Goal: Navigation & Orientation: Find specific page/section

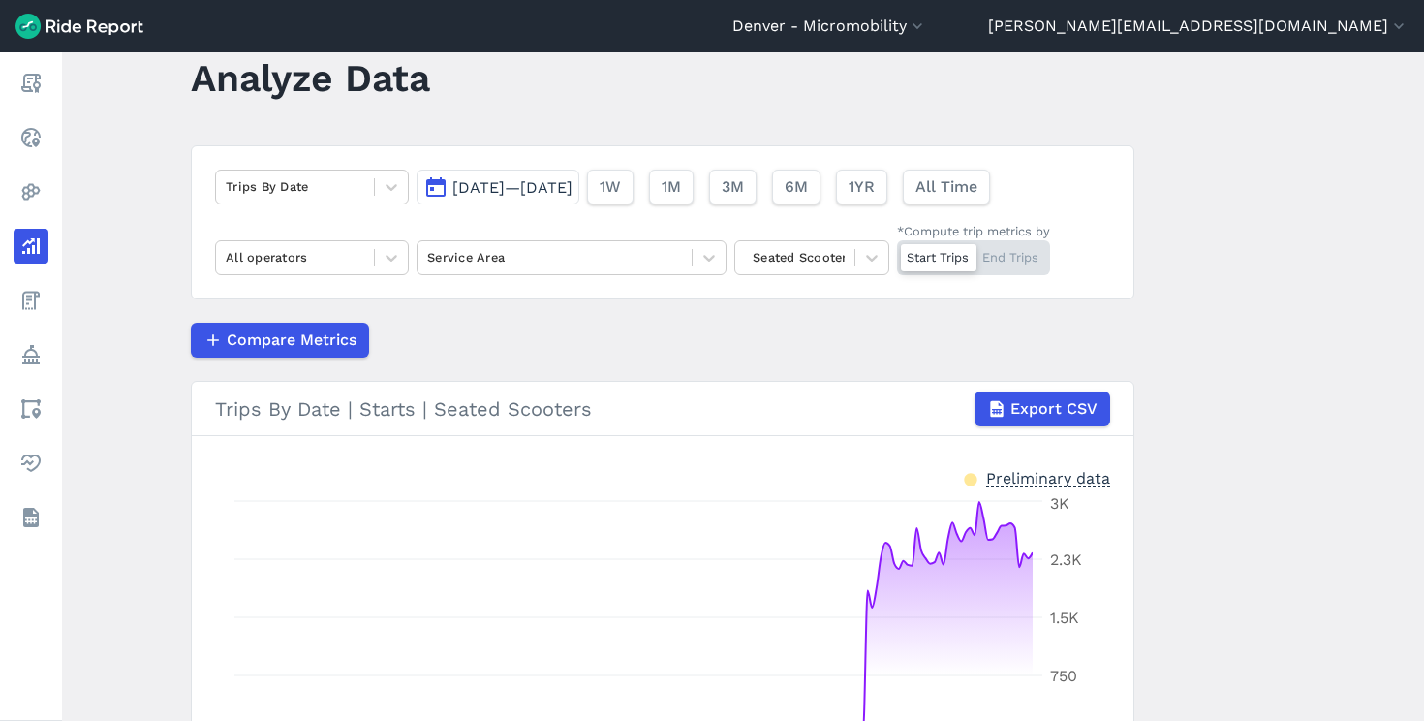
scroll to position [163, 0]
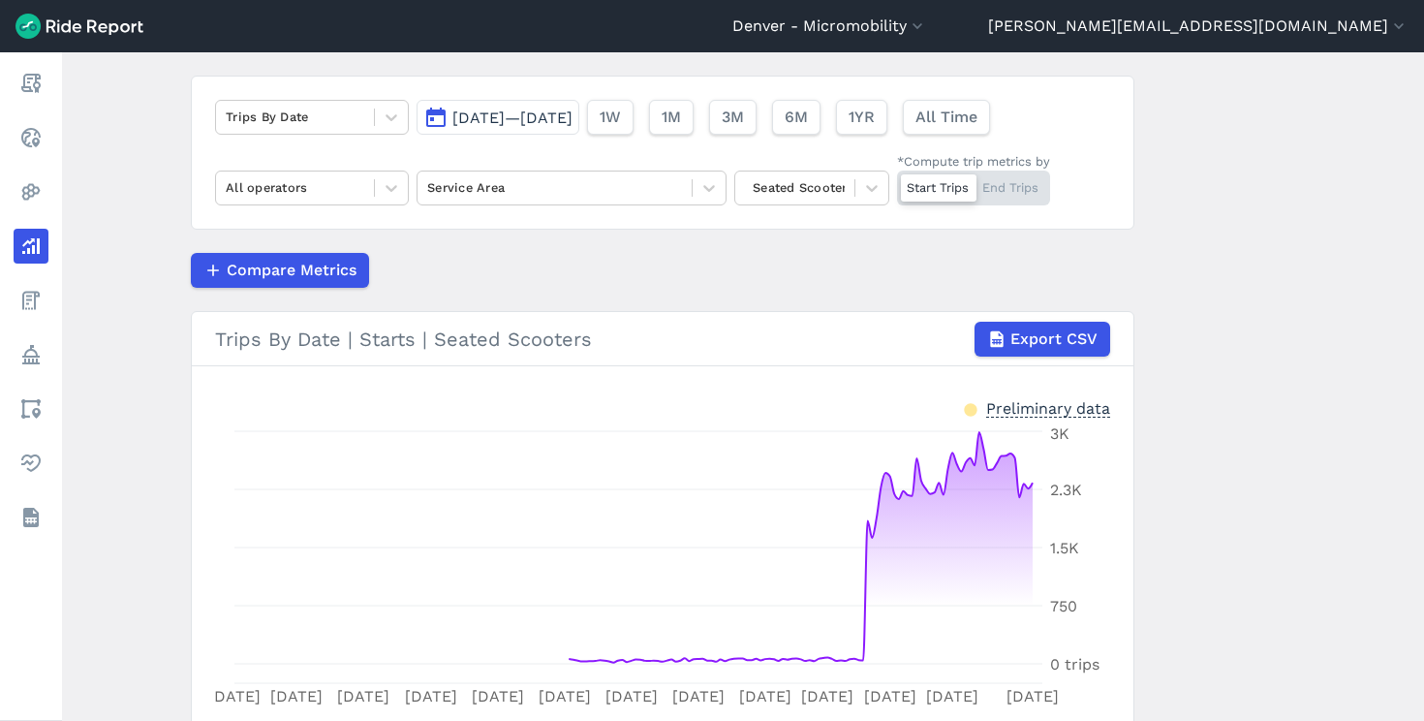
scroll to position [200, 0]
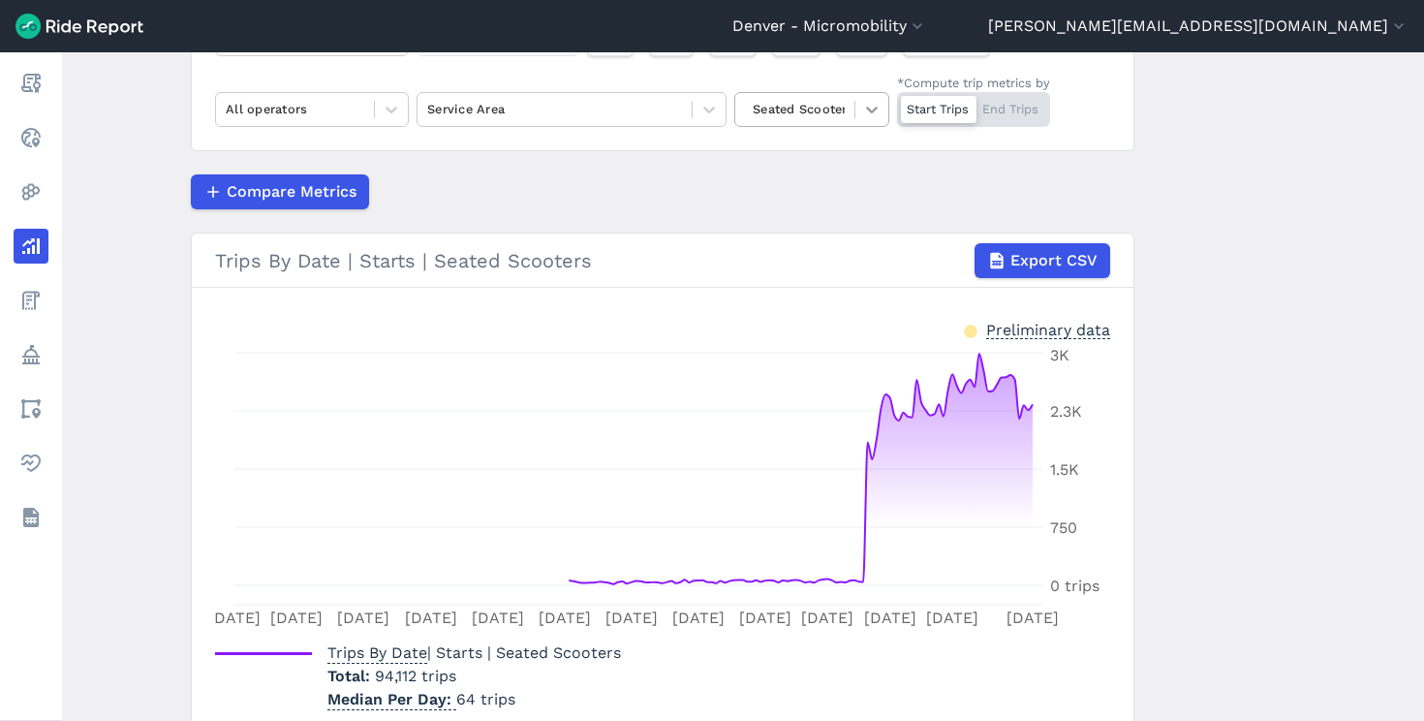
click at [864, 114] on icon at bounding box center [871, 109] width 19 height 19
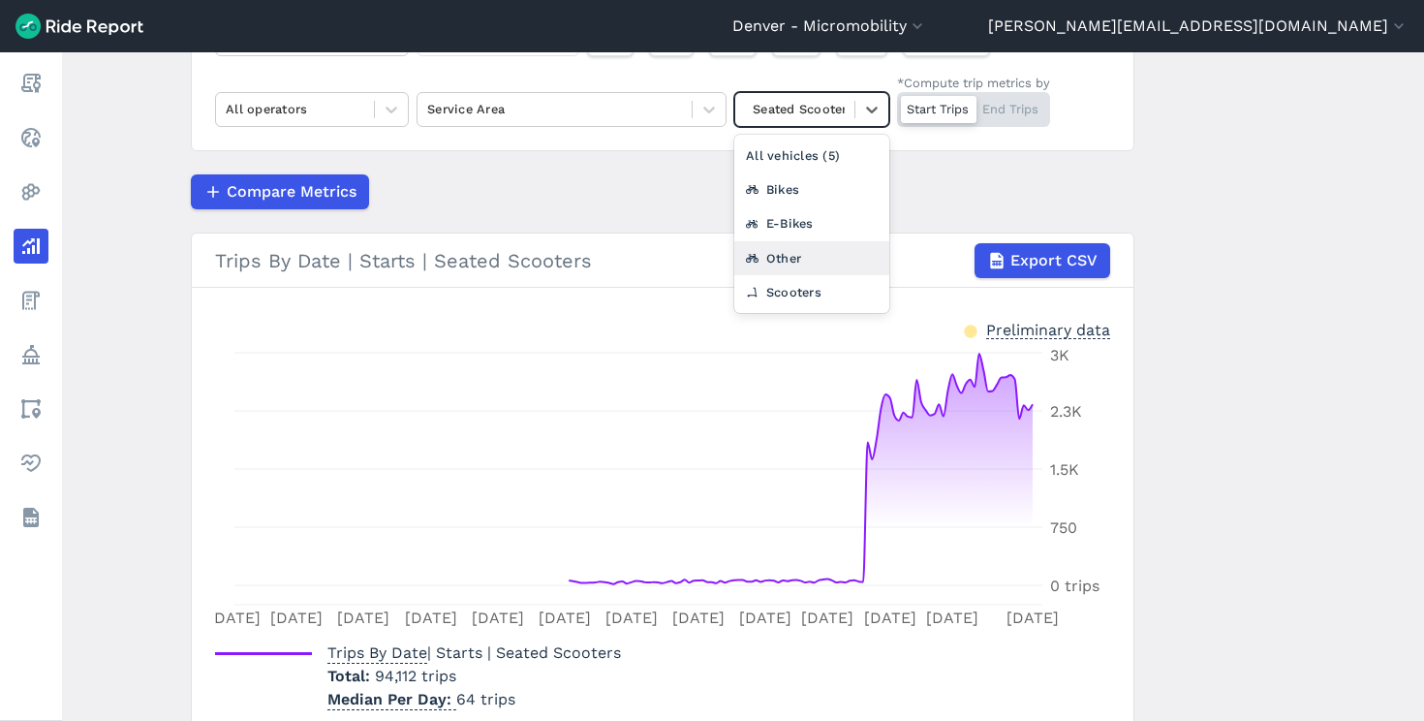
click at [819, 263] on div "Other" at bounding box center [811, 258] width 155 height 34
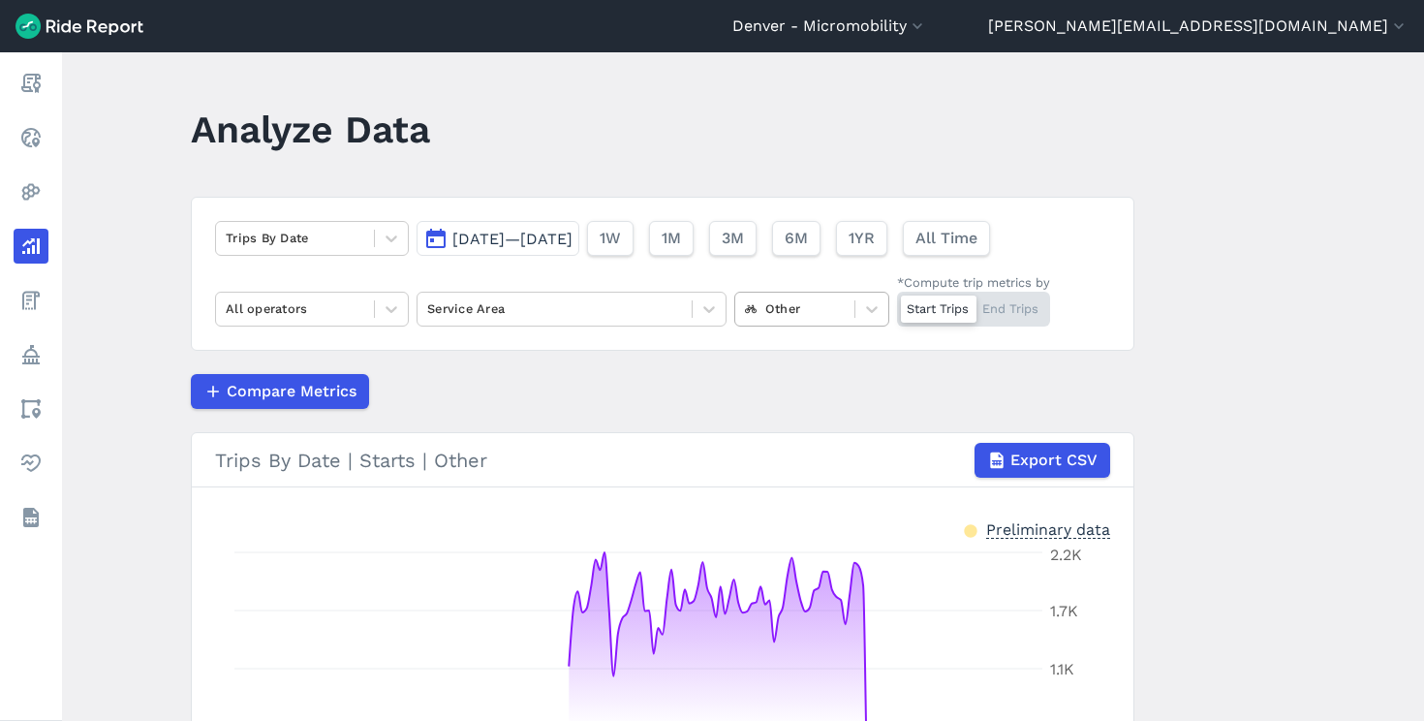
click at [777, 315] on div at bounding box center [795, 308] width 100 height 22
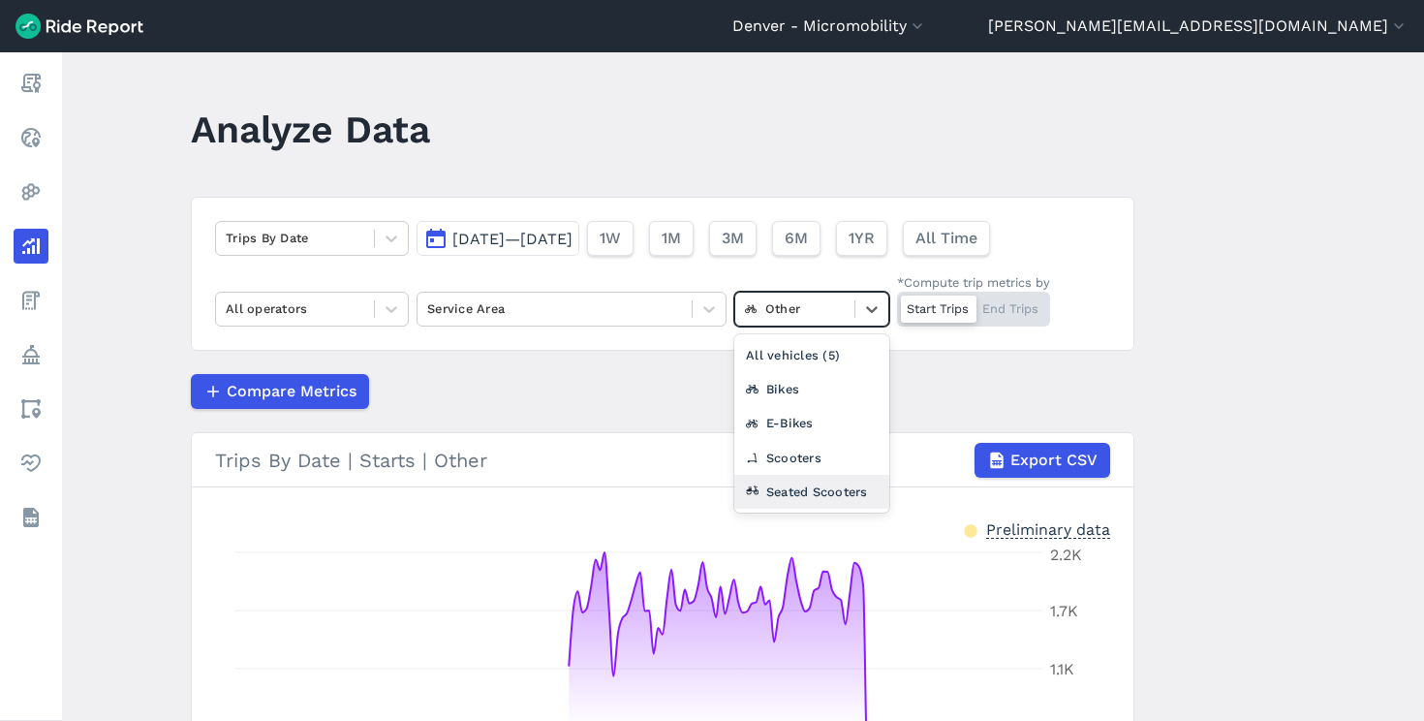
click at [751, 500] on div "Seated Scooters" at bounding box center [811, 492] width 155 height 34
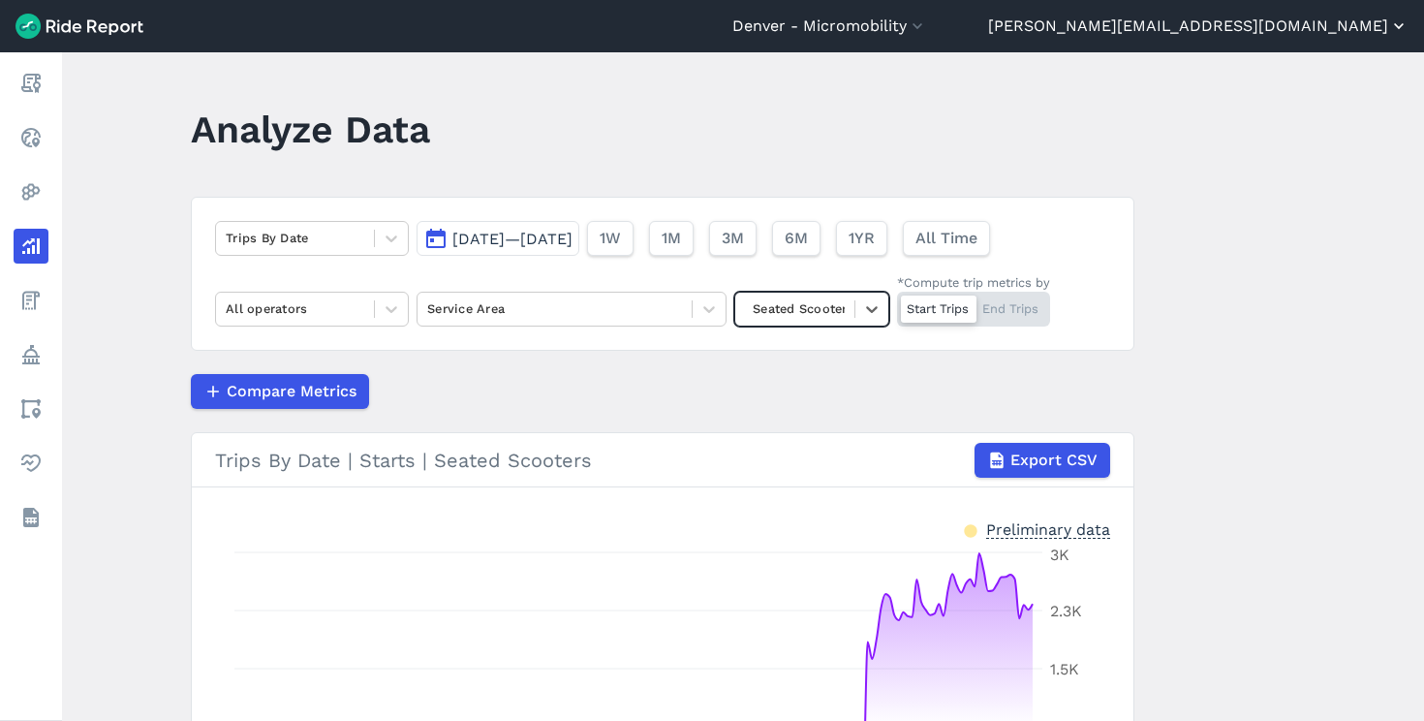
click at [1269, 23] on button "[PERSON_NAME][EMAIL_ADDRESS][DOMAIN_NAME]" at bounding box center [1198, 26] width 420 height 23
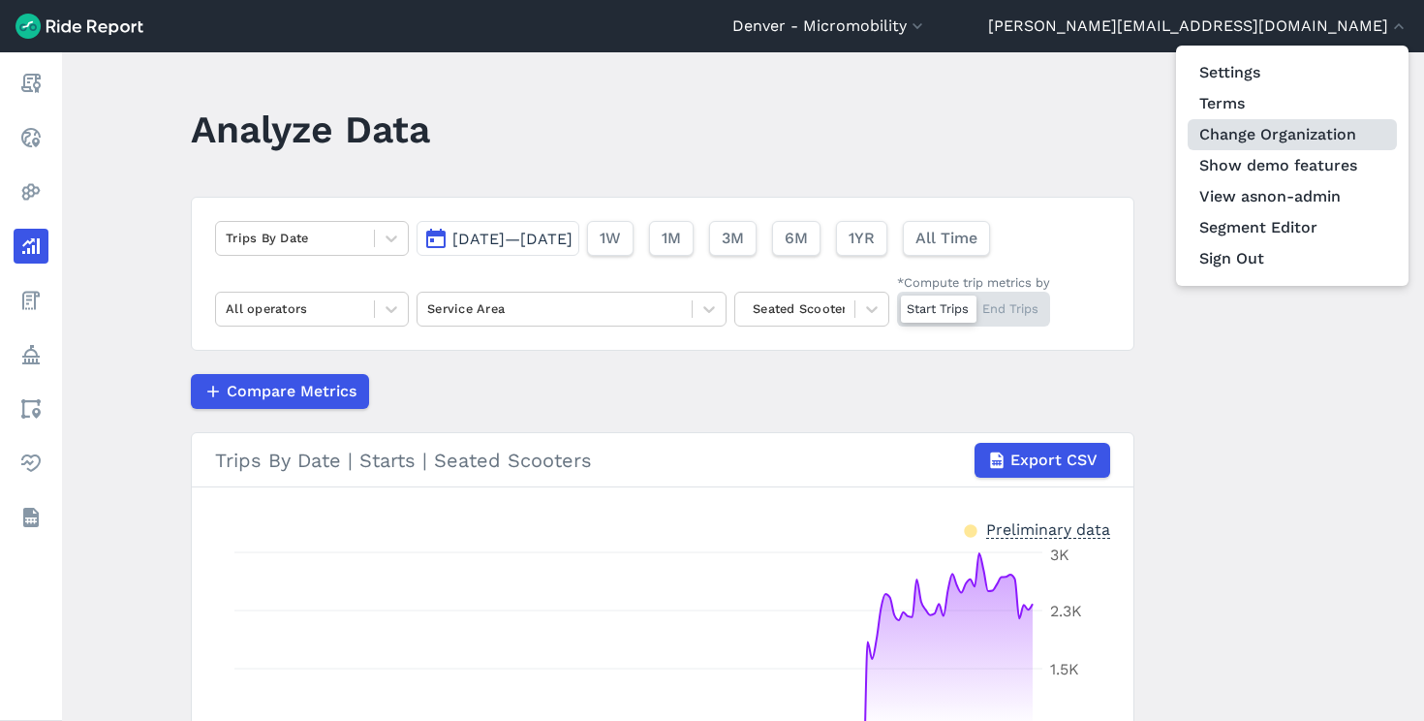
click at [1278, 127] on link "Change Organization" at bounding box center [1291, 134] width 209 height 31
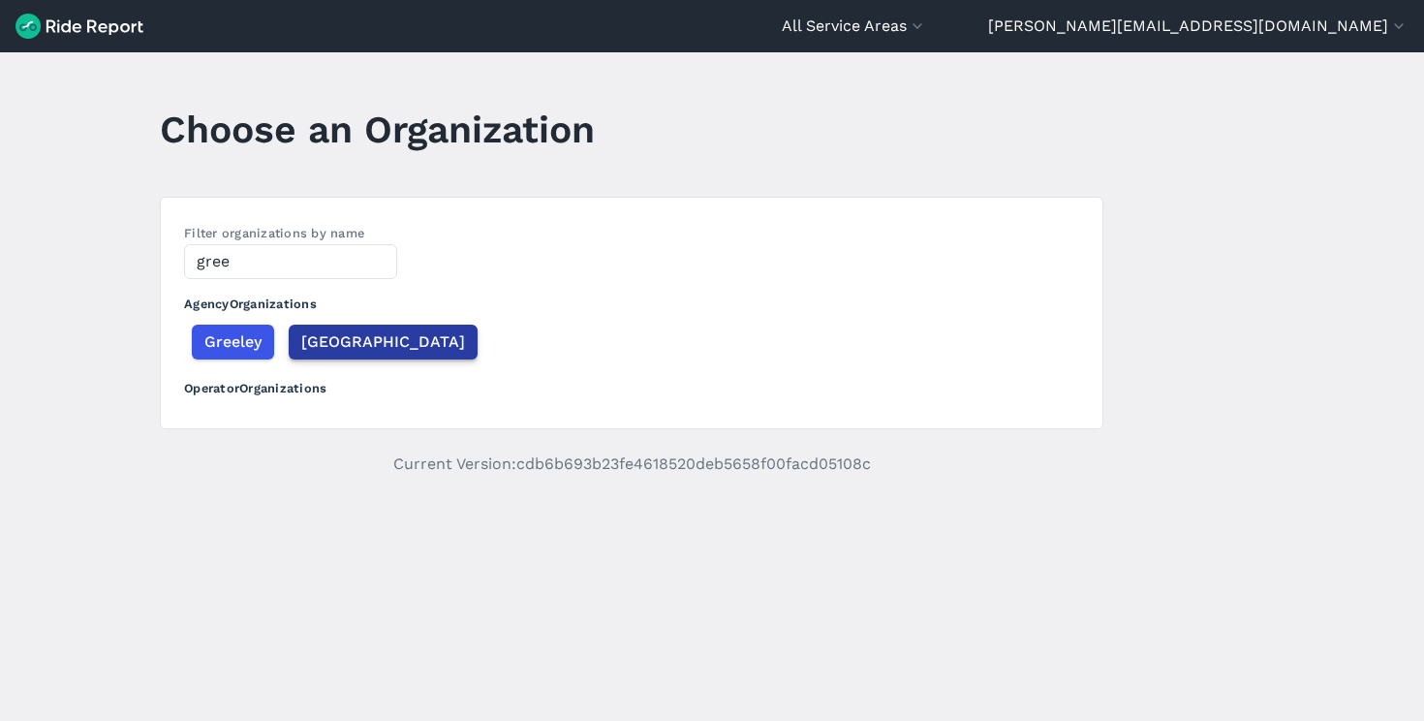
type input "gree"
click at [362, 339] on span "Greensboro" at bounding box center [383, 341] width 164 height 23
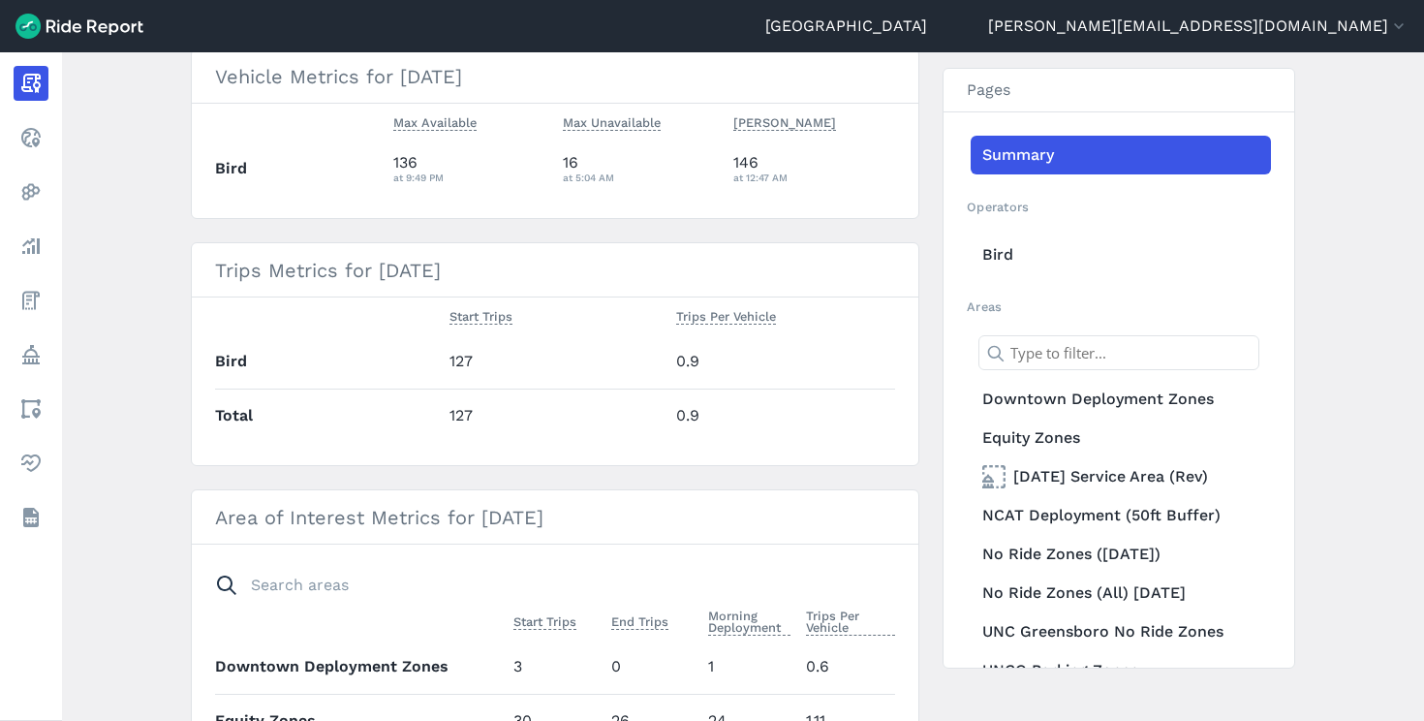
scroll to position [563, 0]
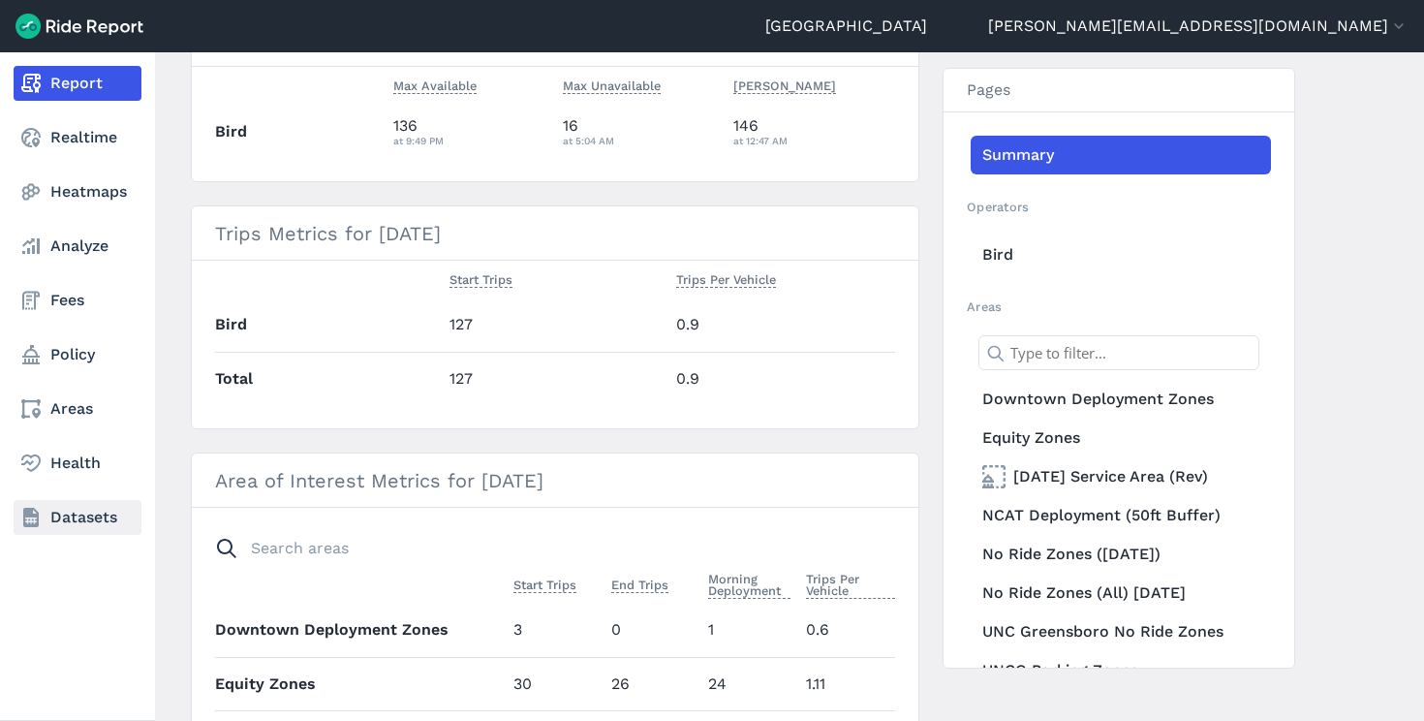
click at [76, 511] on link "Datasets" at bounding box center [78, 517] width 128 height 35
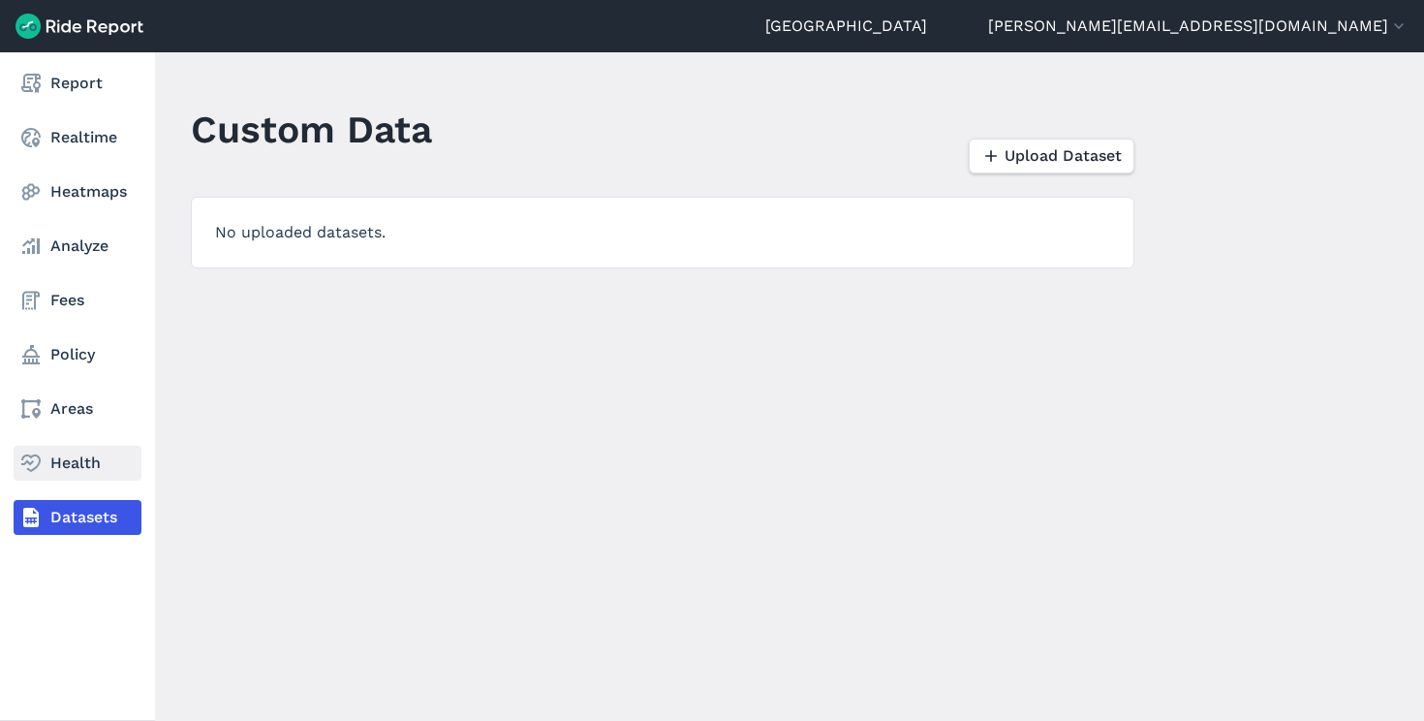
click at [71, 462] on link "Health" at bounding box center [78, 463] width 128 height 35
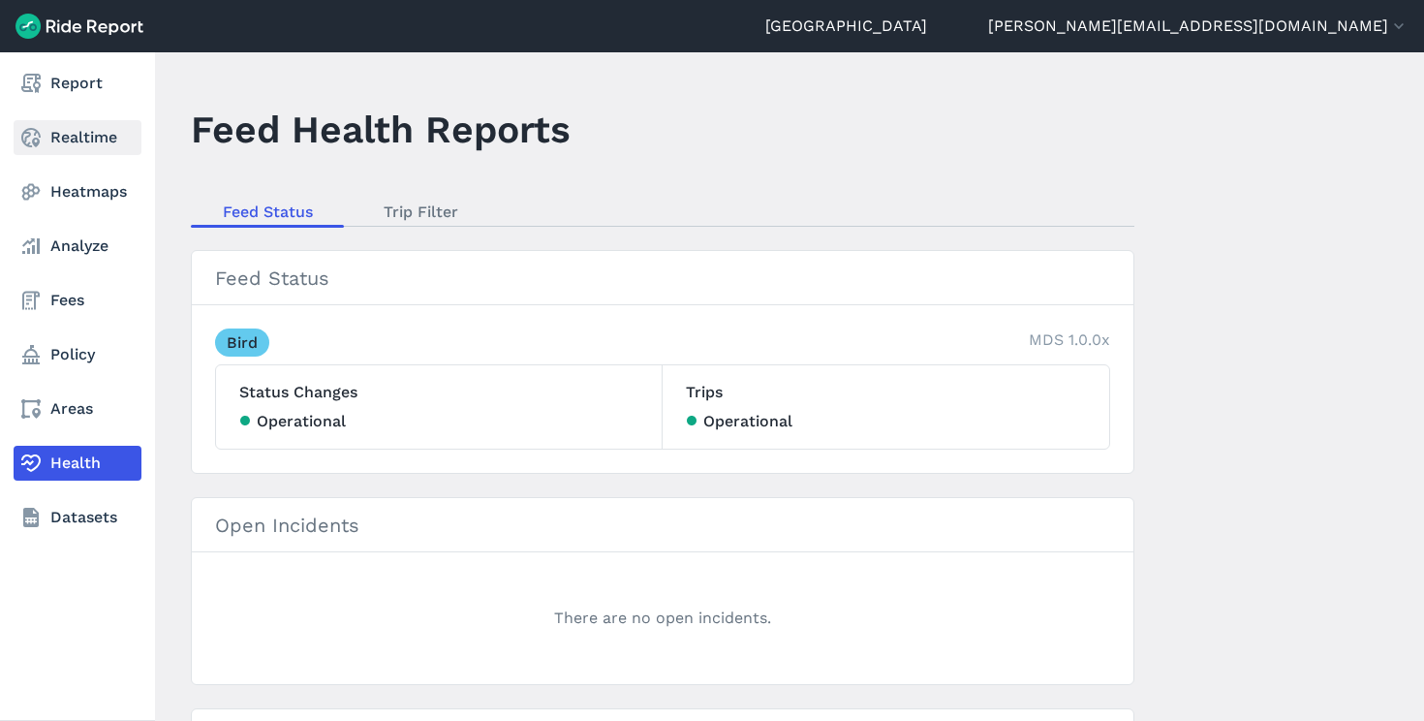
click at [84, 134] on link "Realtime" at bounding box center [78, 137] width 128 height 35
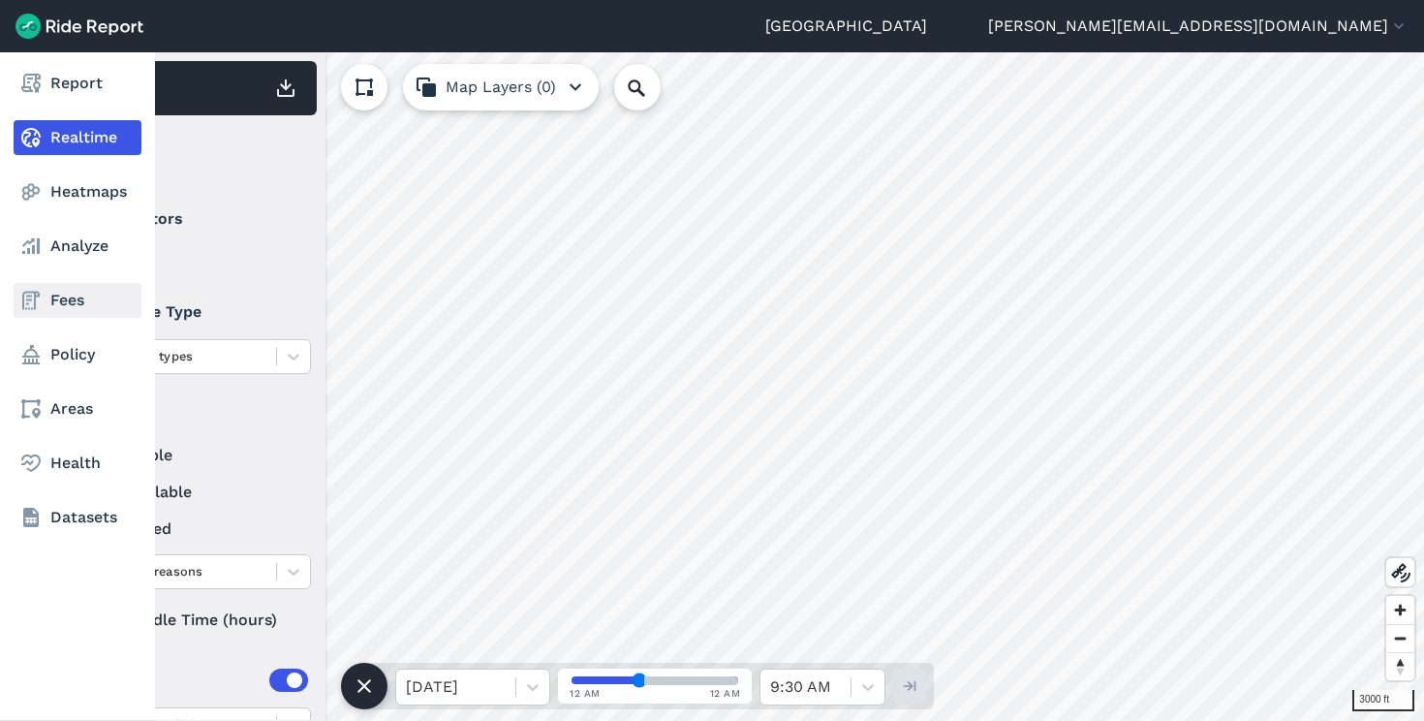
click at [48, 296] on link "Fees" at bounding box center [78, 300] width 128 height 35
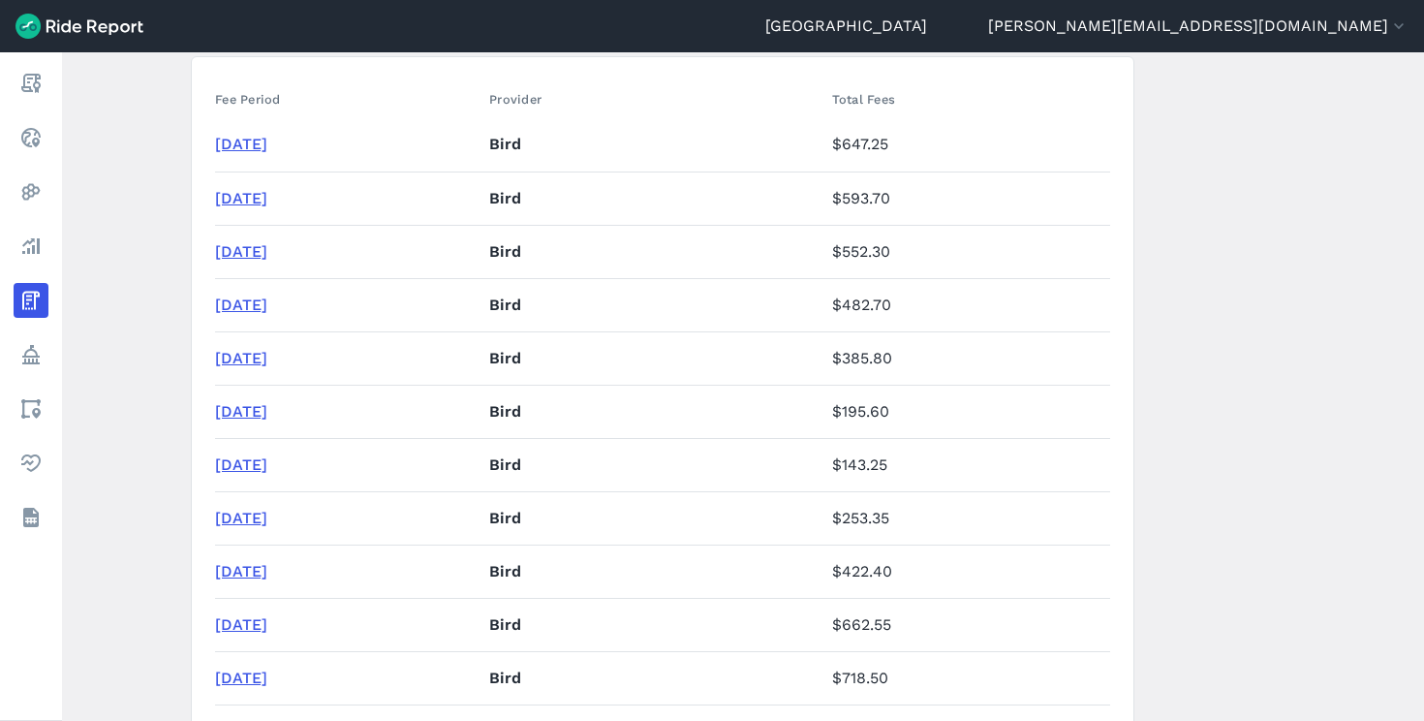
scroll to position [385, 0]
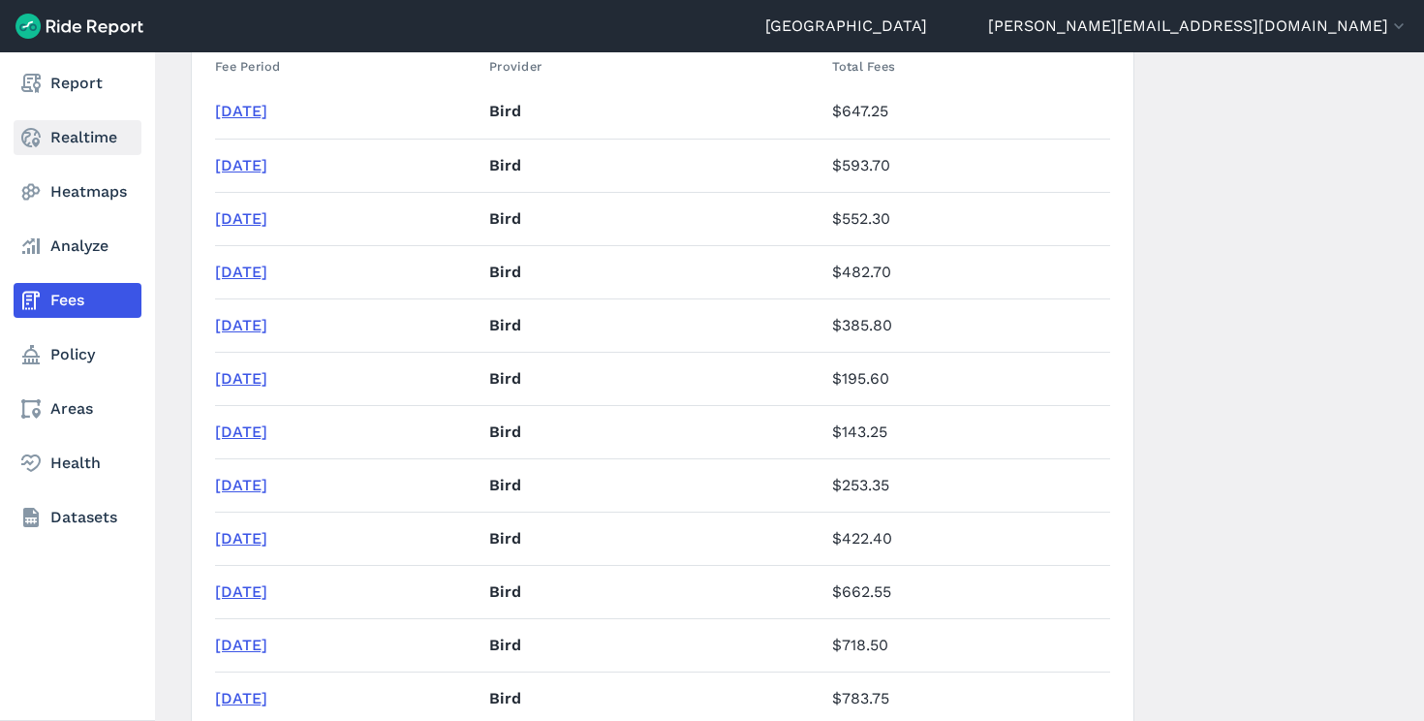
click at [53, 141] on link "Realtime" at bounding box center [78, 137] width 128 height 35
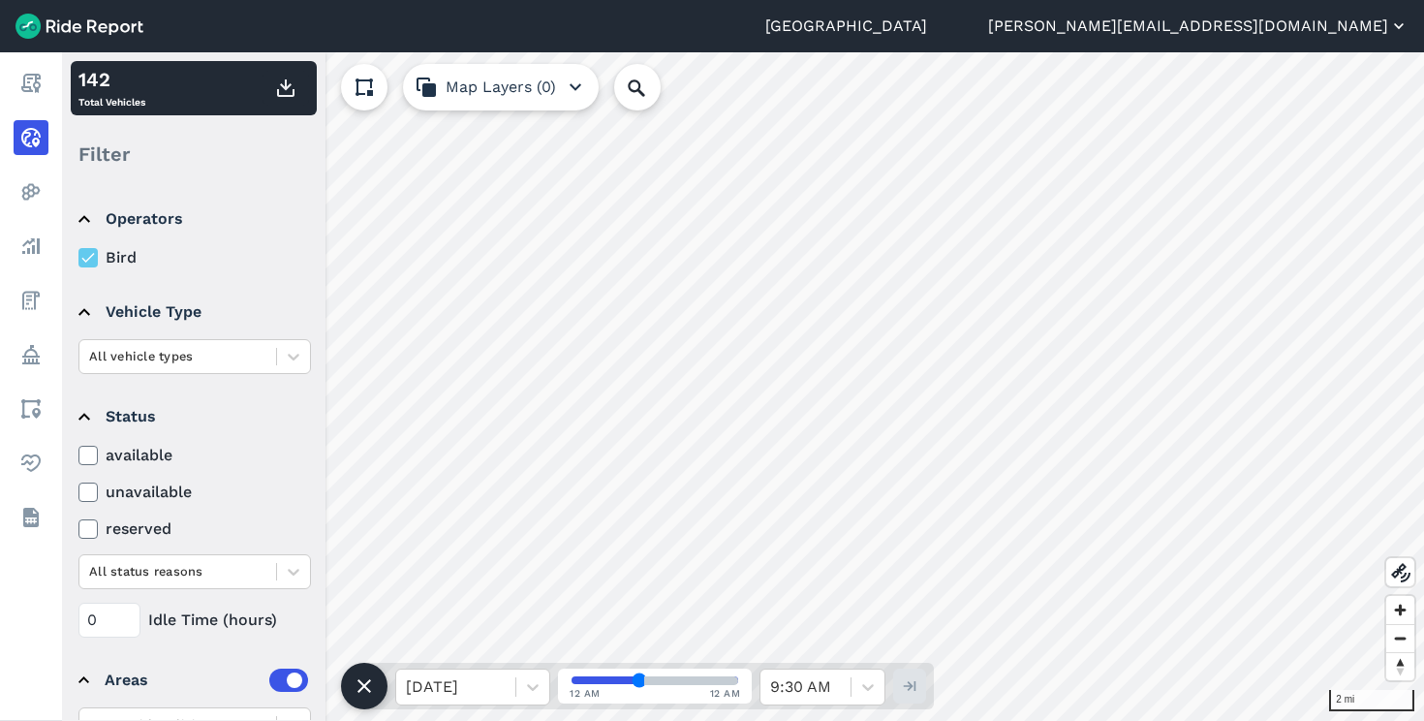
click at [1361, 24] on button "[PERSON_NAME][EMAIL_ADDRESS][DOMAIN_NAME]" at bounding box center [1198, 26] width 420 height 23
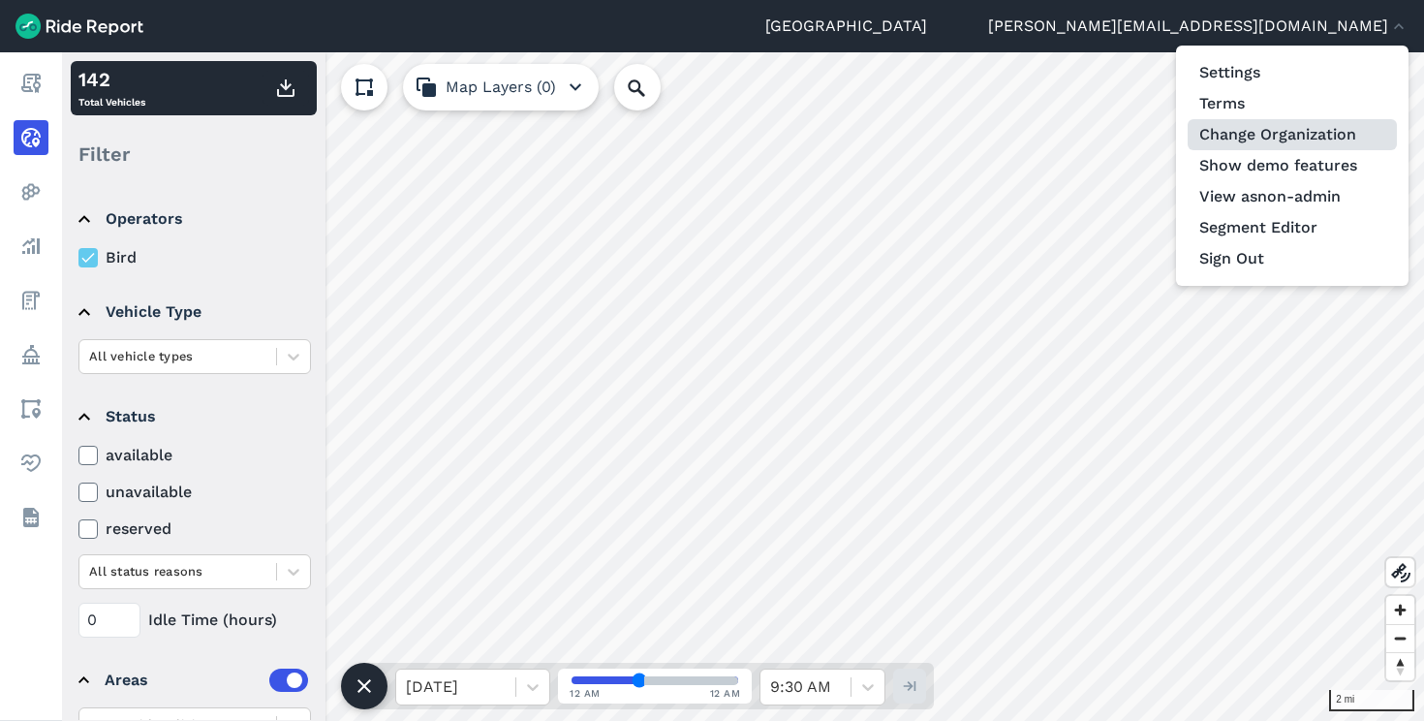
click at [1276, 137] on link "Change Organization" at bounding box center [1291, 134] width 209 height 31
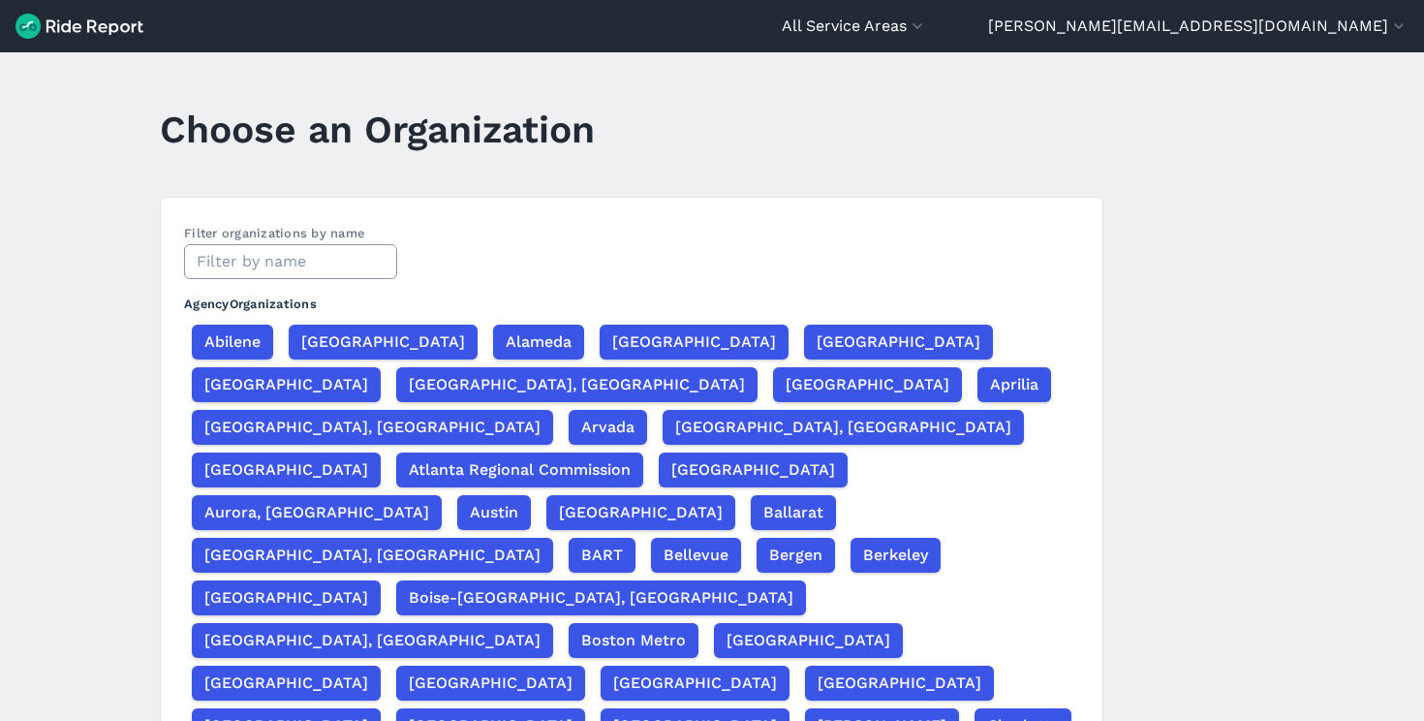
click at [344, 264] on input "text" at bounding box center [290, 261] width 213 height 35
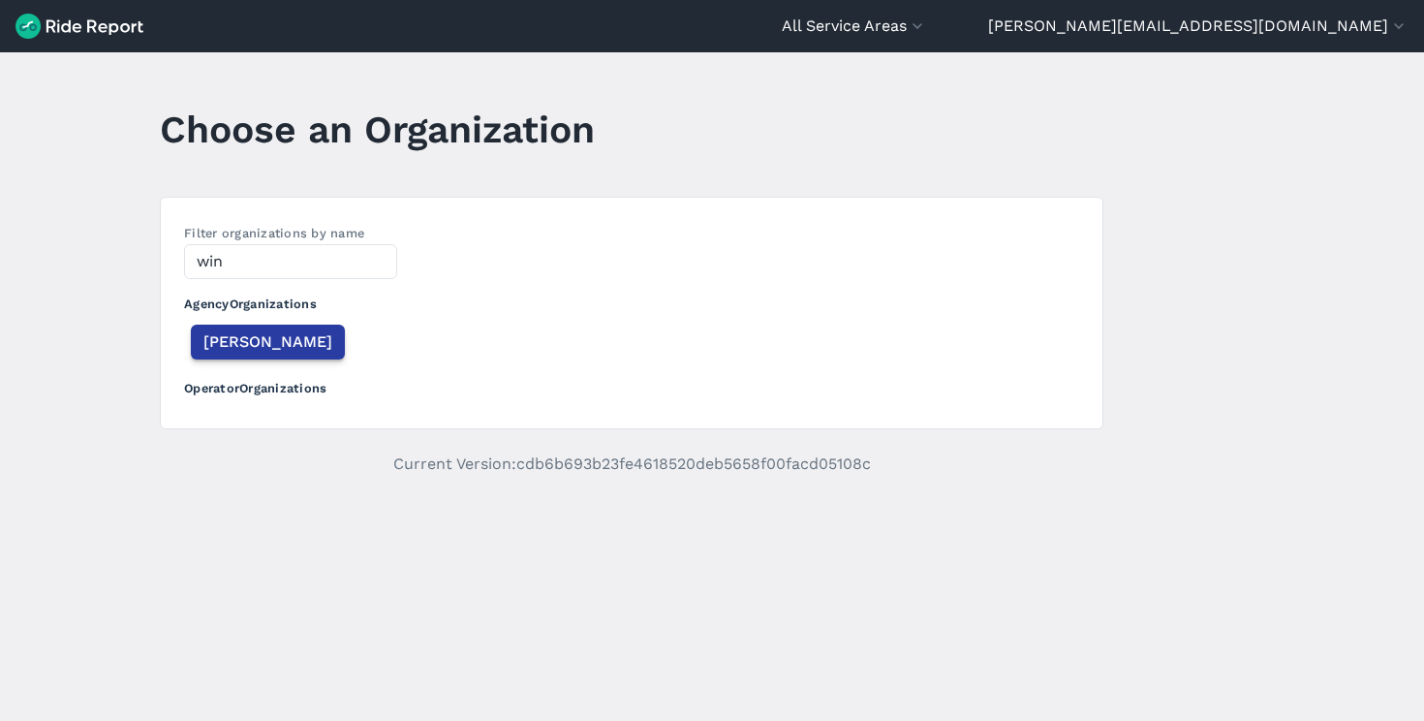
type input "win"
click at [283, 342] on span "Winston Salem" at bounding box center [267, 341] width 129 height 23
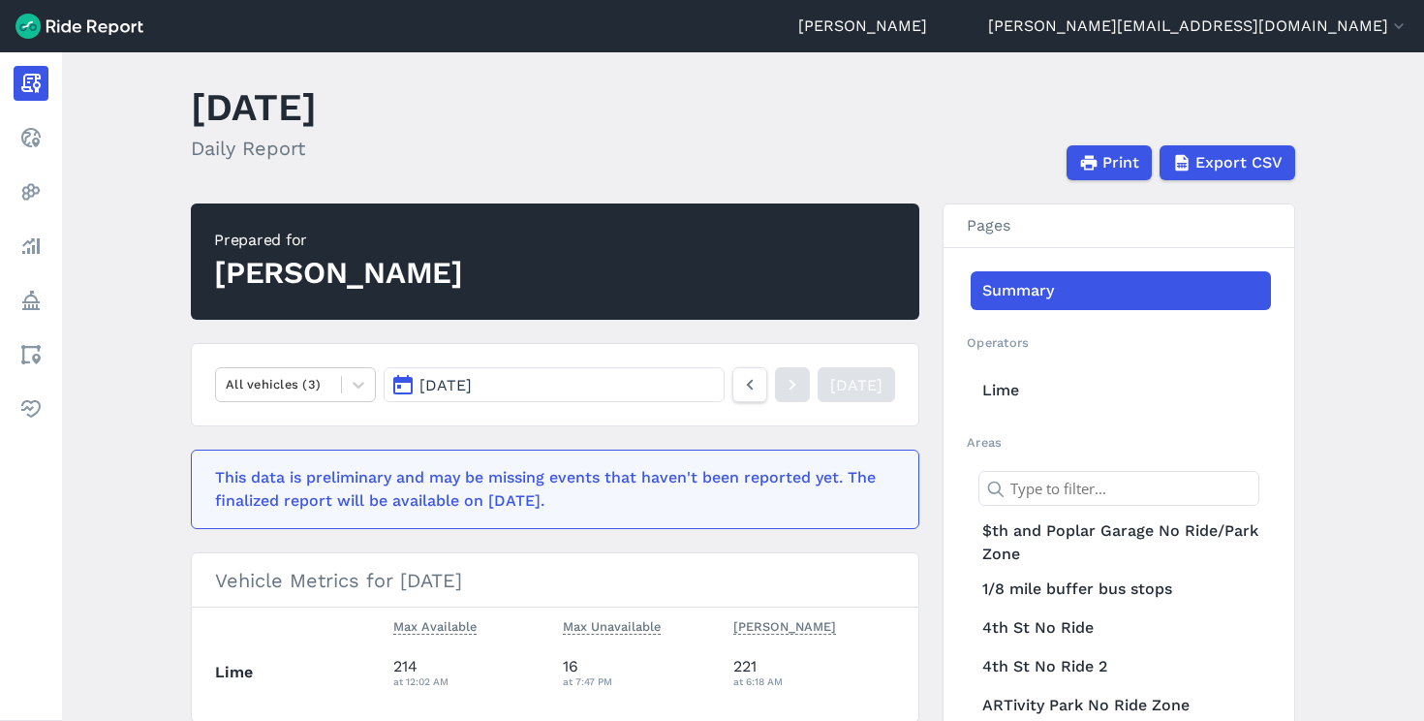
scroll to position [159, 0]
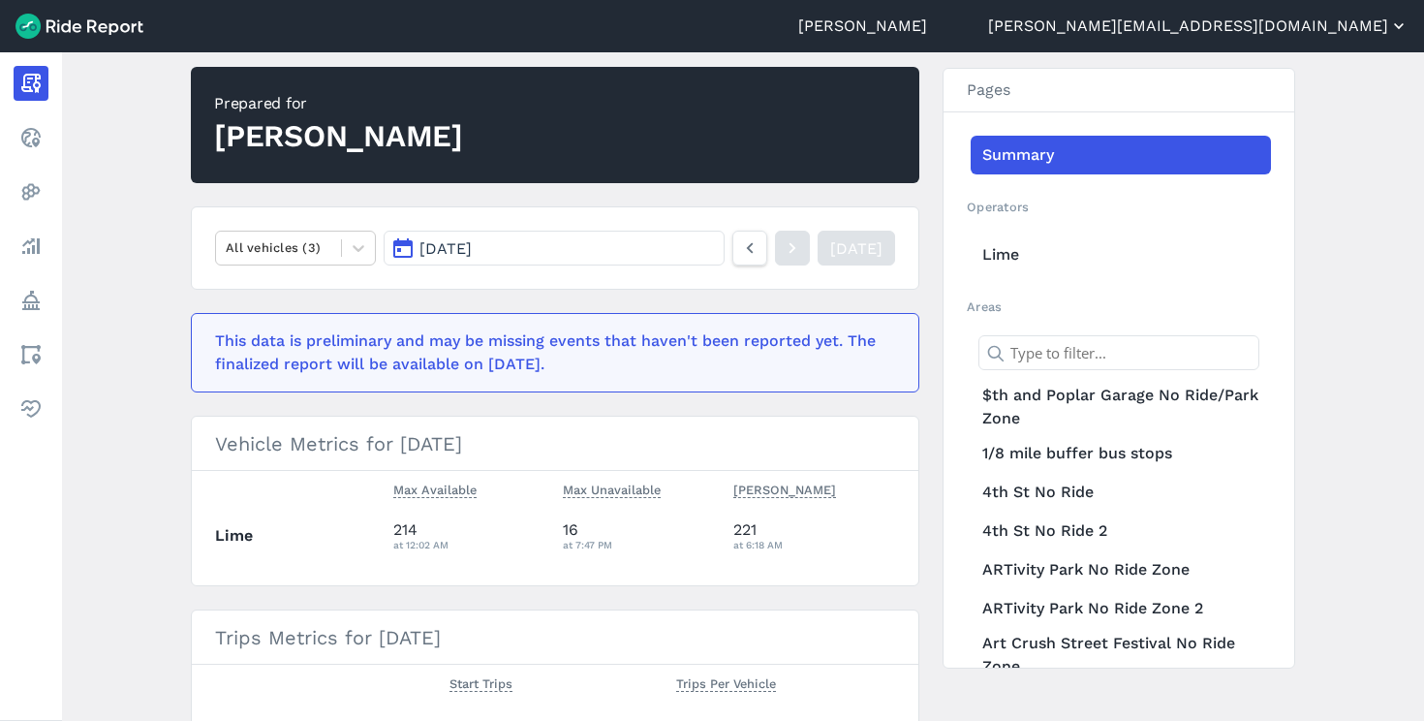
click at [1290, 37] on button "[PERSON_NAME][EMAIL_ADDRESS][DOMAIN_NAME]" at bounding box center [1198, 26] width 420 height 23
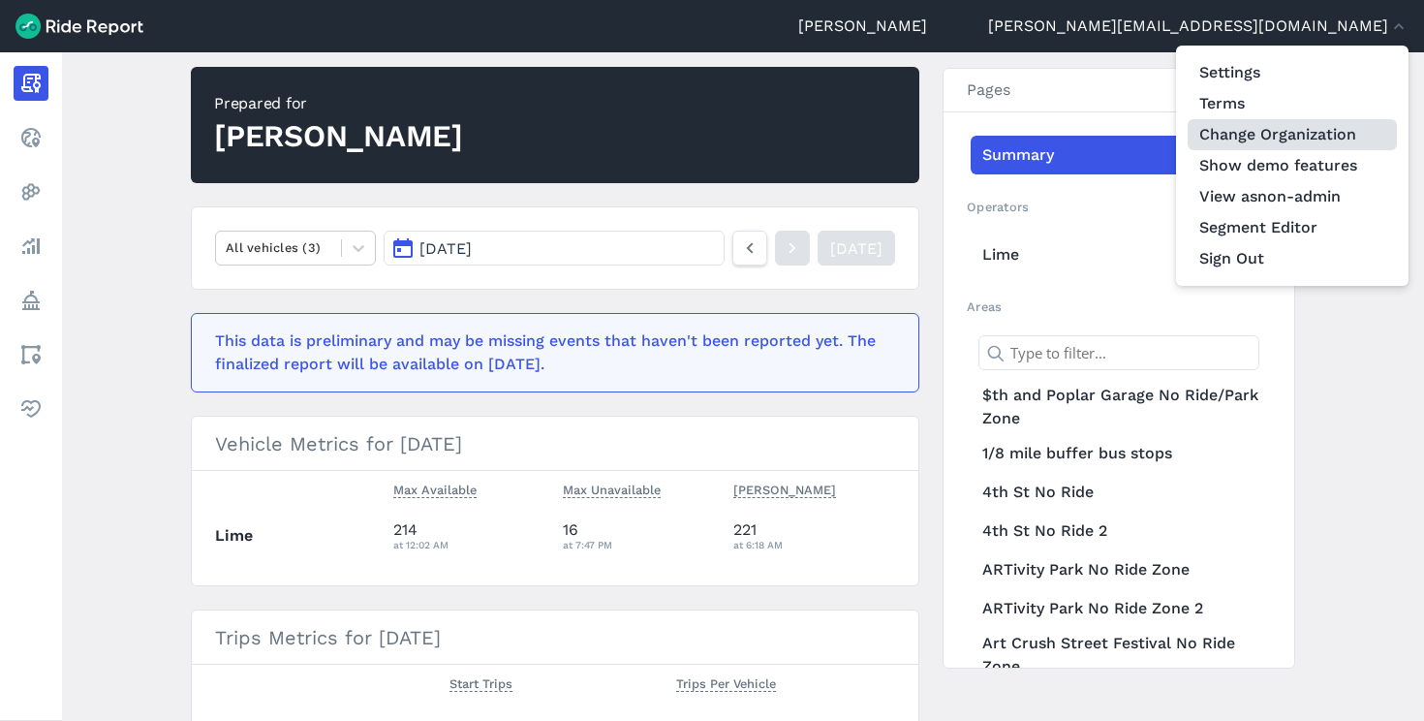
click at [1296, 142] on link "Change Organization" at bounding box center [1291, 134] width 209 height 31
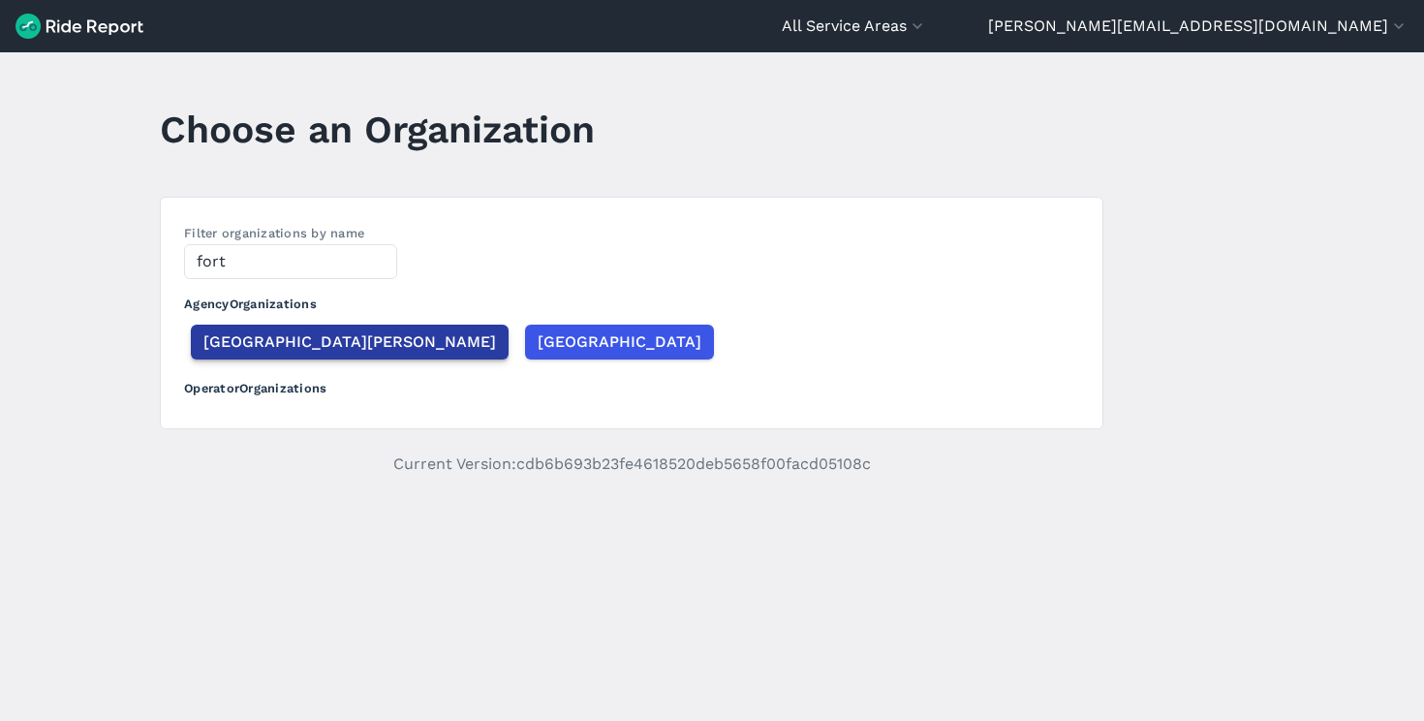
type input "fort"
click at [285, 345] on span "Fort Collins" at bounding box center [349, 341] width 292 height 23
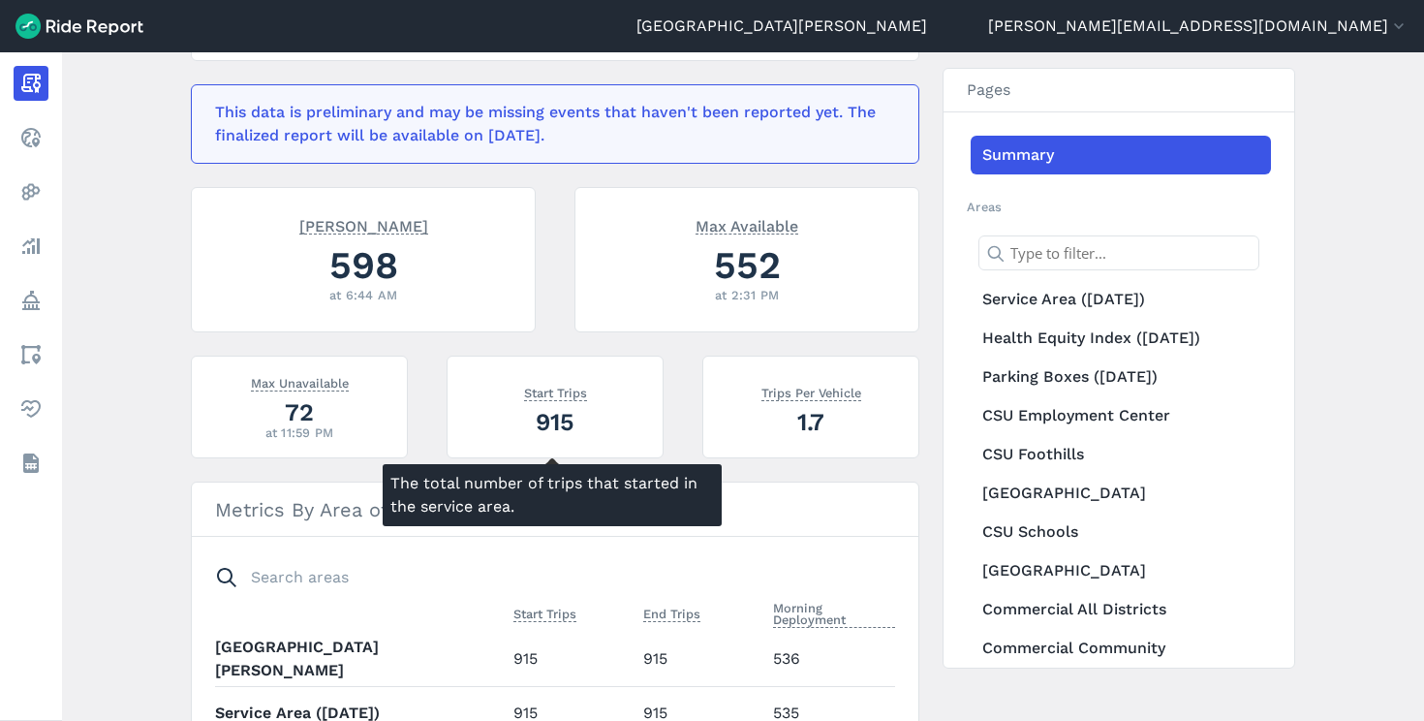
scroll to position [206, 0]
